Goal: Task Accomplishment & Management: Use online tool/utility

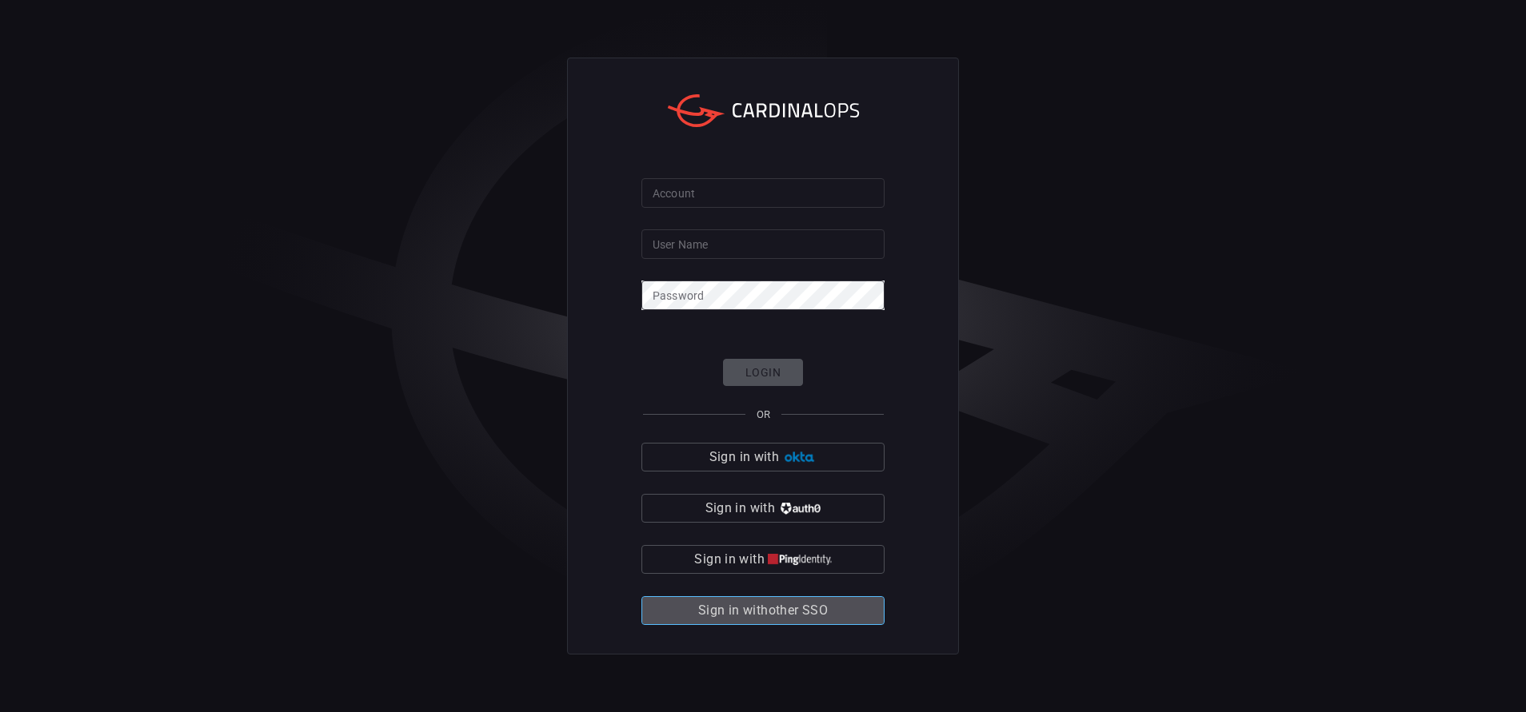
click at [748, 612] on span "Sign in with other SSO" at bounding box center [763, 611] width 130 height 22
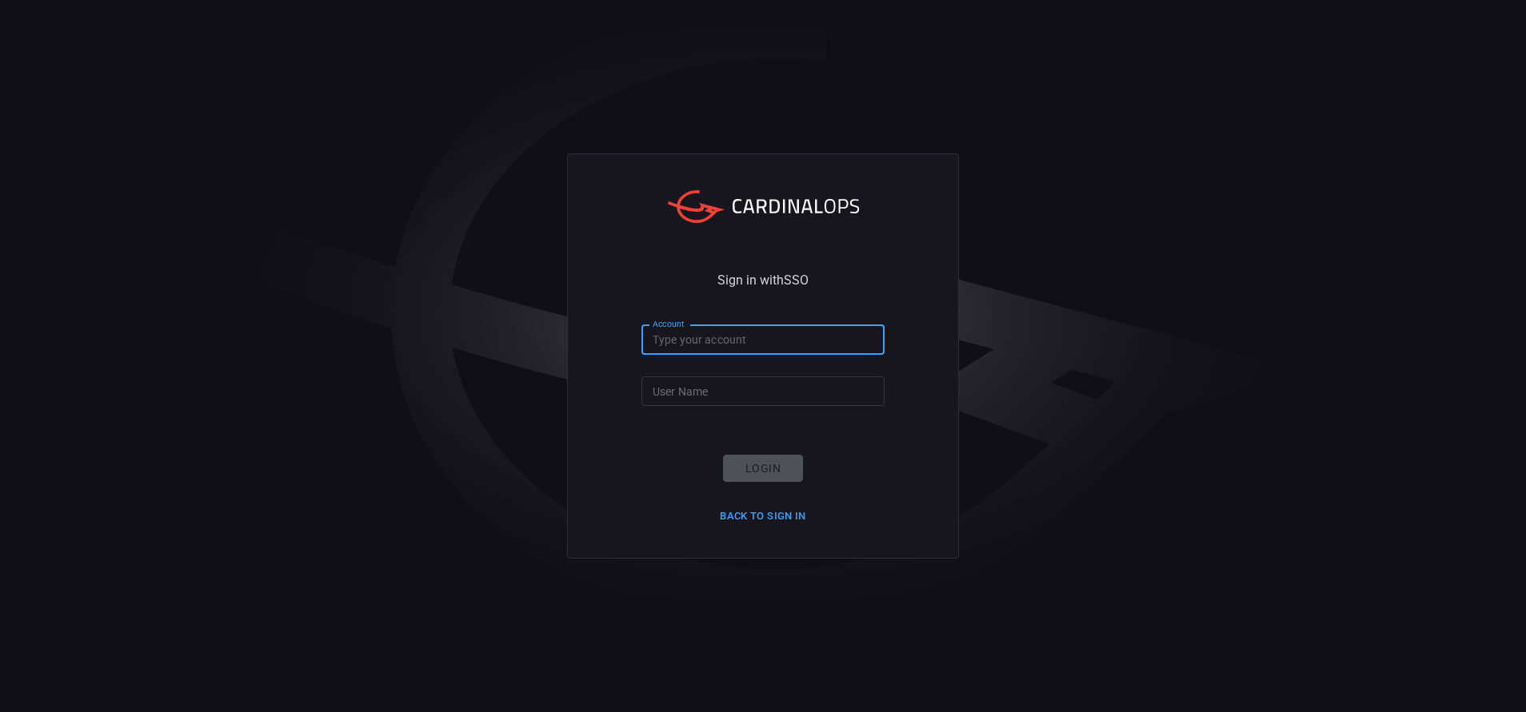
click at [702, 328] on input "Account" at bounding box center [762, 340] width 243 height 30
type input "bakerhughes"
type input "[PERSON_NAME].[PERSON_NAME]"
click at [753, 469] on button "Login" at bounding box center [763, 469] width 80 height 28
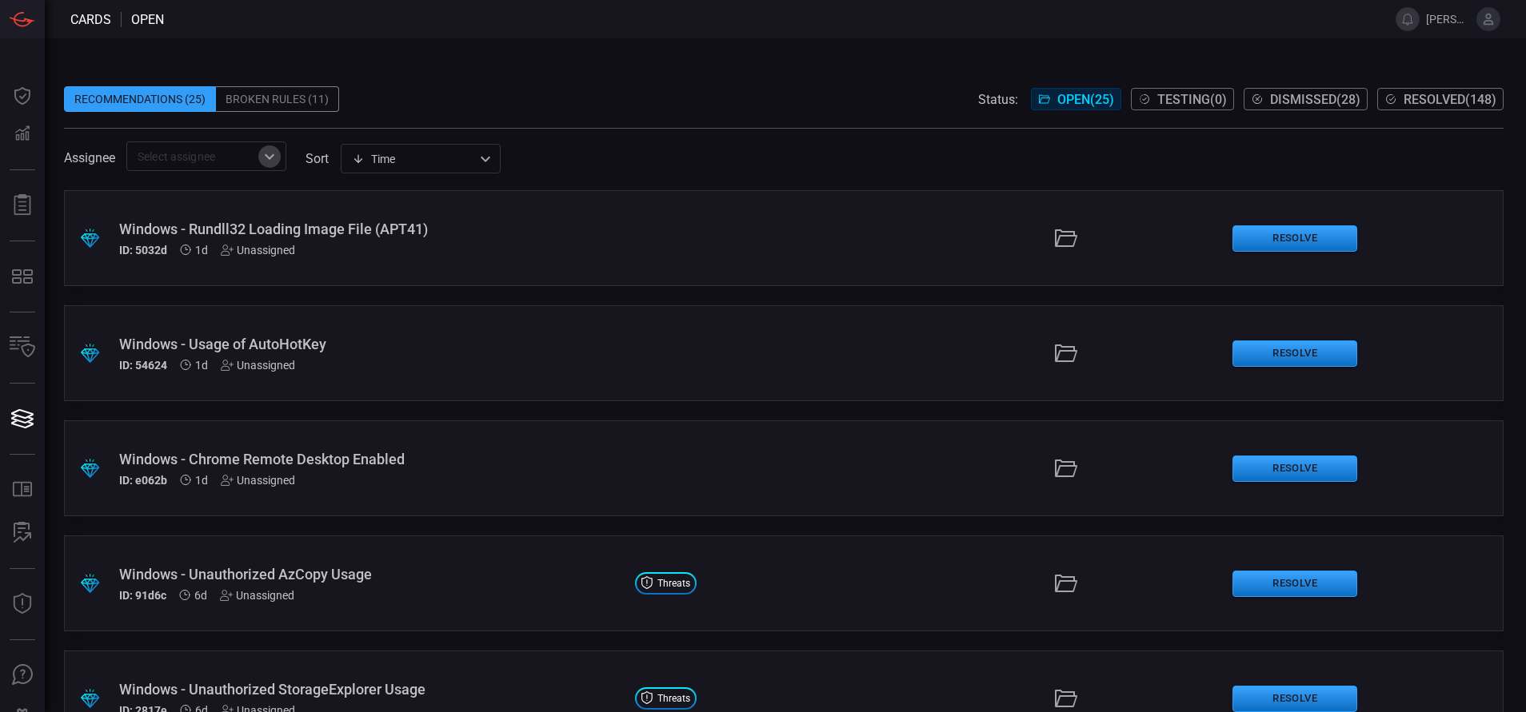
click at [273, 152] on icon "Open" at bounding box center [269, 156] width 19 height 19
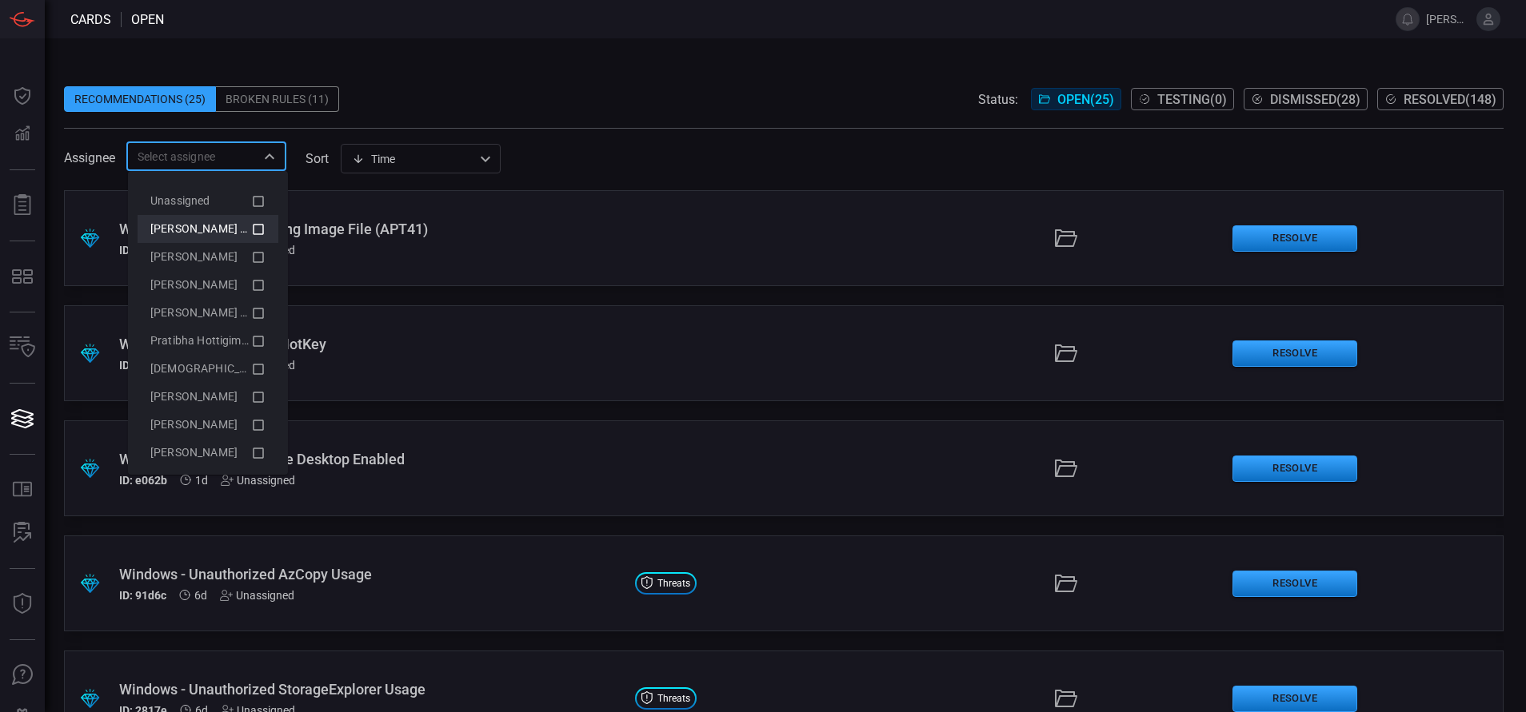
click at [251, 231] on icon at bounding box center [258, 229] width 14 height 19
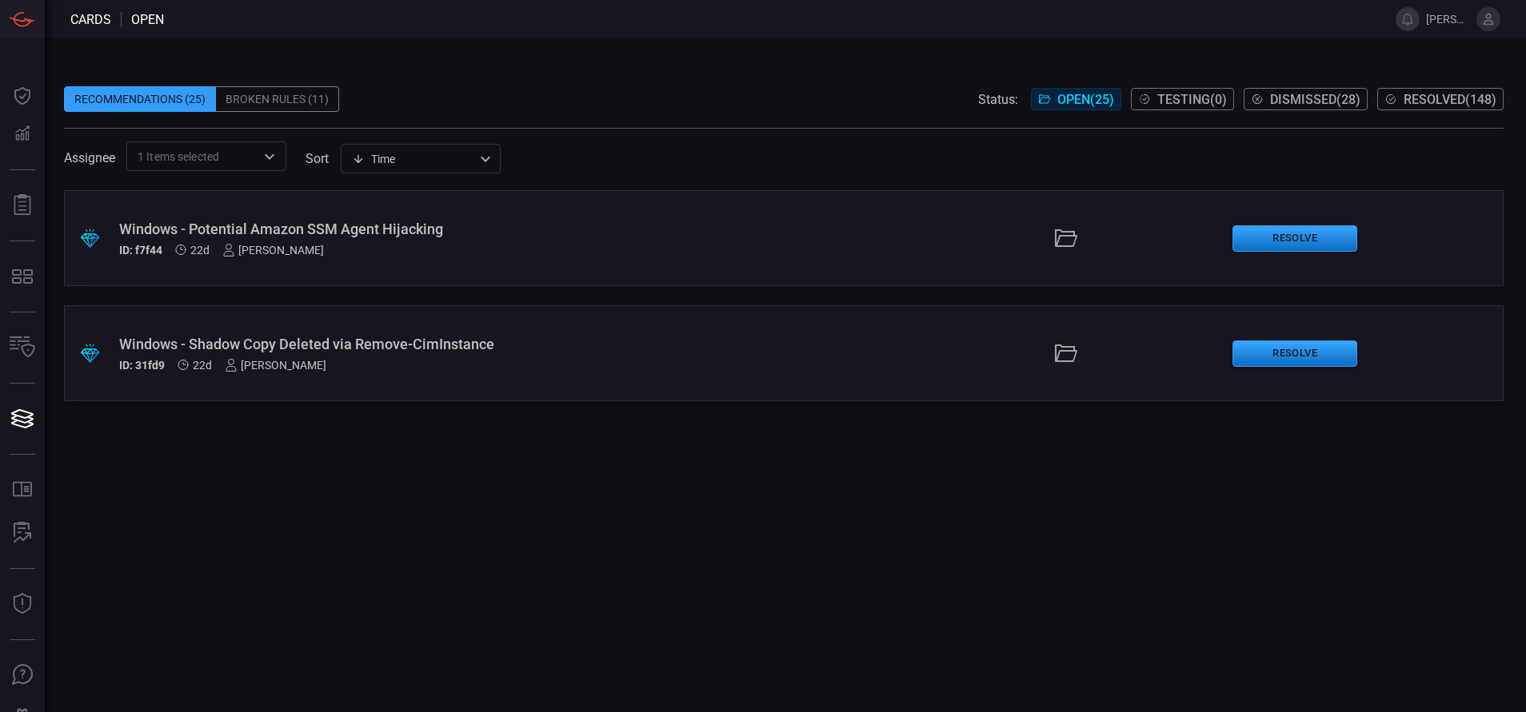
click at [558, 515] on div ".suggested_cards_icon{fill:url(#suggested_cards_icon);} Windows - Potential Ama…" at bounding box center [783, 451] width 1439 height 522
click at [662, 517] on div ".suggested_cards_icon{fill:url(#suggested_cards_icon);} Windows - Potential Ama…" at bounding box center [783, 451] width 1439 height 522
click at [429, 223] on div "Windows - Potential Amazon SSM Agent Hijacking" at bounding box center [370, 229] width 503 height 17
